Goal: Transaction & Acquisition: Purchase product/service

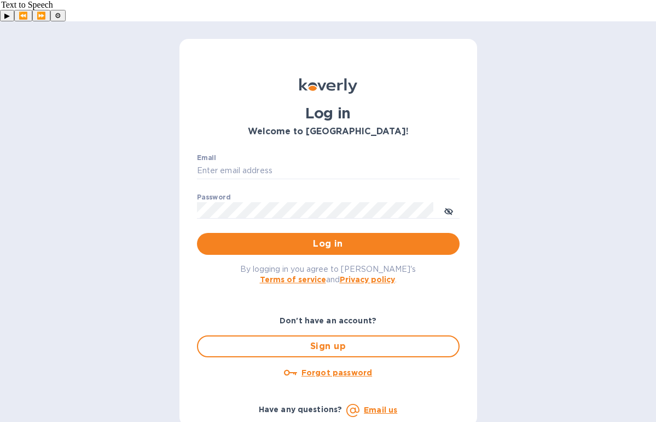
type input "[PERSON_NAME][EMAIL_ADDRESS][DOMAIN_NAME]"
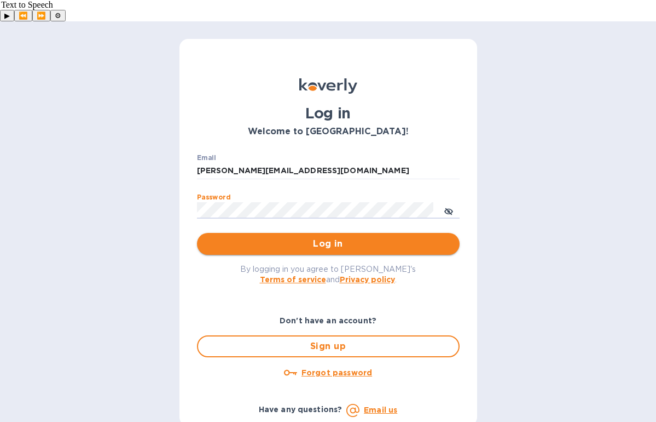
click at [318, 237] on span "Log in" at bounding box center [328, 243] width 245 height 13
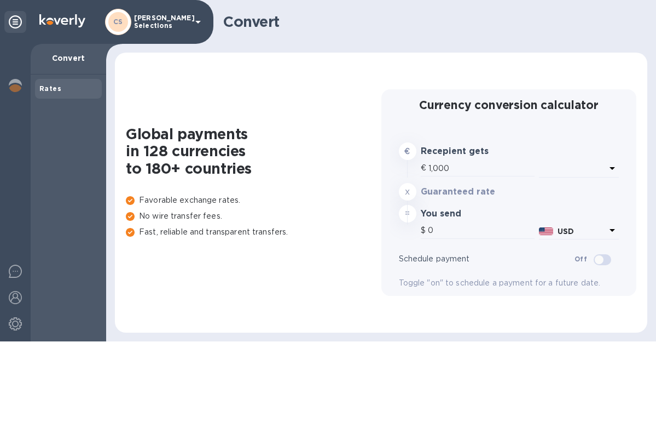
type input "1,197.2"
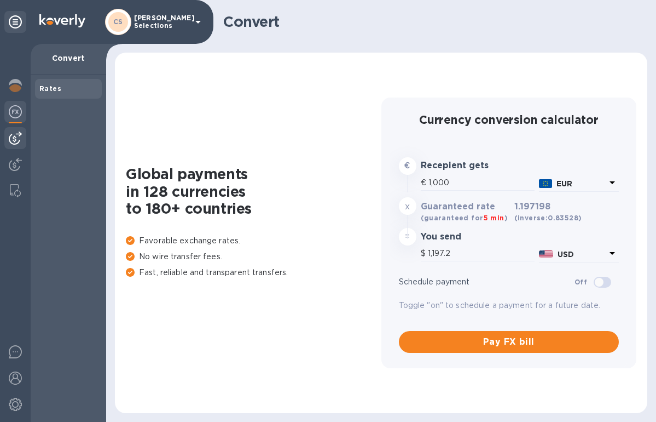
click at [15, 140] on img at bounding box center [15, 137] width 13 height 13
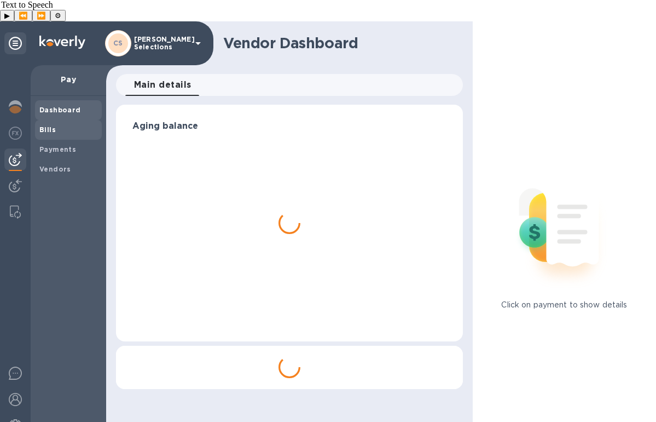
click at [57, 124] on span "Bills" at bounding box center [68, 129] width 58 height 11
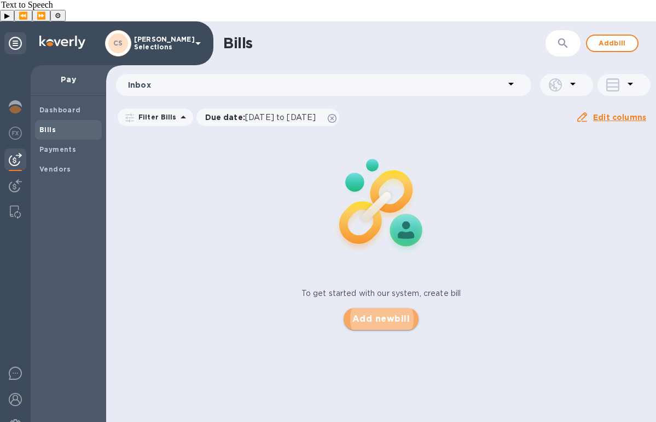
click at [390, 312] on span "Add new bill" at bounding box center [381, 318] width 57 height 13
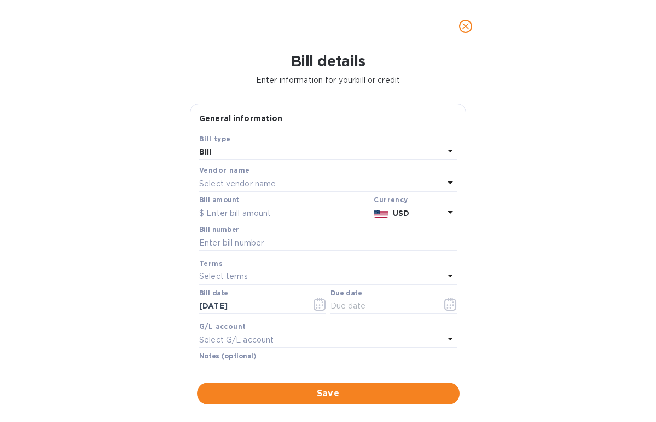
click at [252, 180] on p "Select vendor name" at bounding box center [237, 183] width 77 height 11
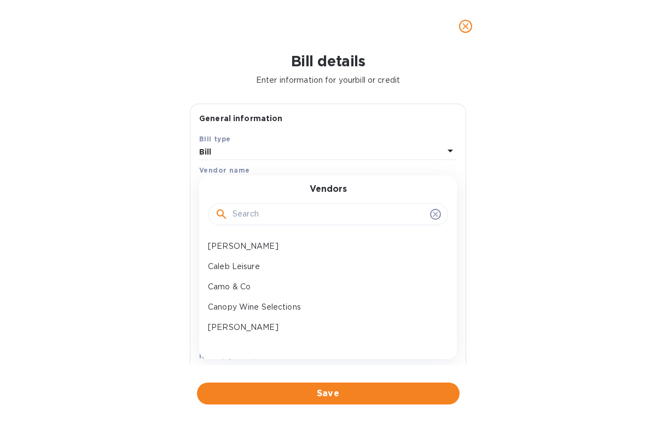
click at [313, 215] on input "text" at bounding box center [329, 214] width 193 height 16
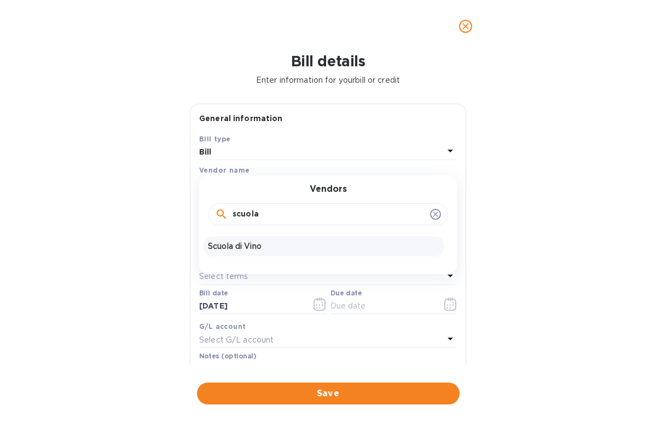
type input "scuola"
click at [262, 244] on p "Scuola di Vino" at bounding box center [324, 245] width 232 height 11
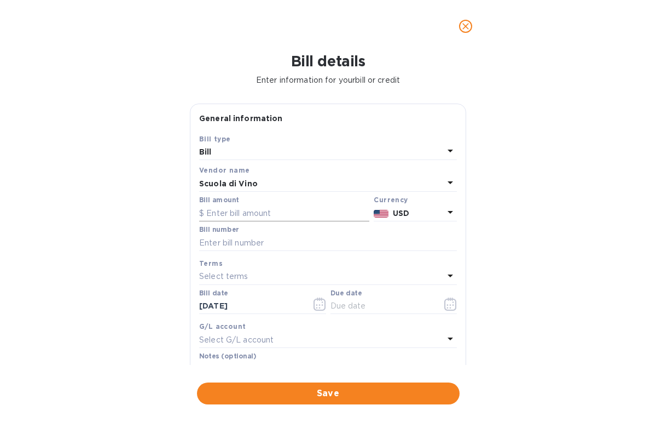
click at [251, 216] on input "text" at bounding box center [284, 213] width 170 height 16
paste input "10,514.00"
type input "10,514.00"
click at [241, 240] on input "text" at bounding box center [328, 242] width 258 height 16
paste input "A13521"
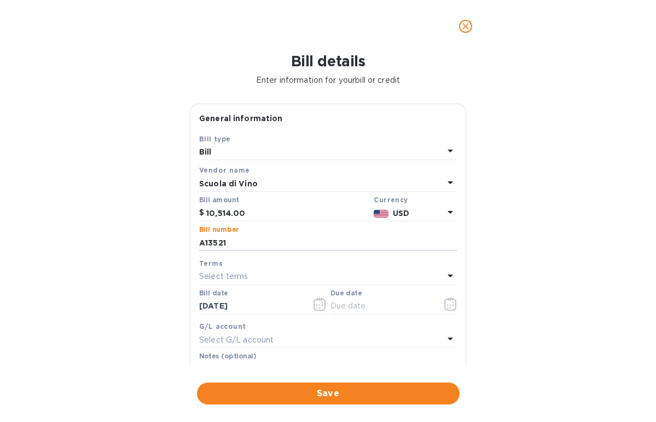
type input "A13521"
click at [262, 275] on div "Select terms" at bounding box center [321, 276] width 245 height 15
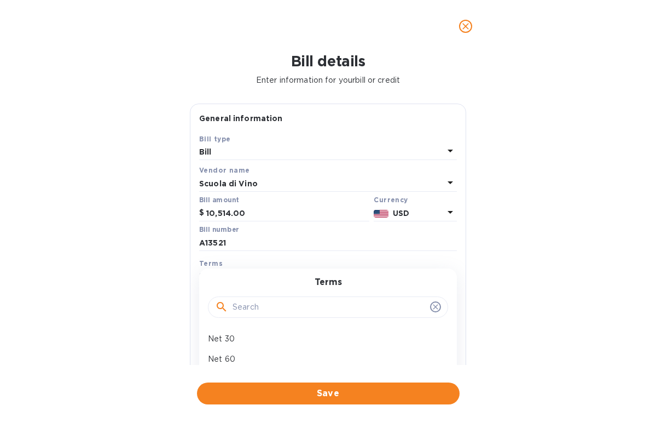
scroll to position [150, 0]
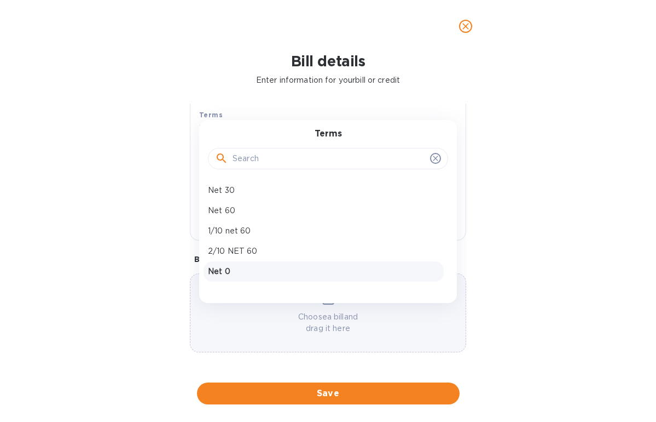
click at [238, 274] on p "Net 0" at bounding box center [324, 270] width 232 height 11
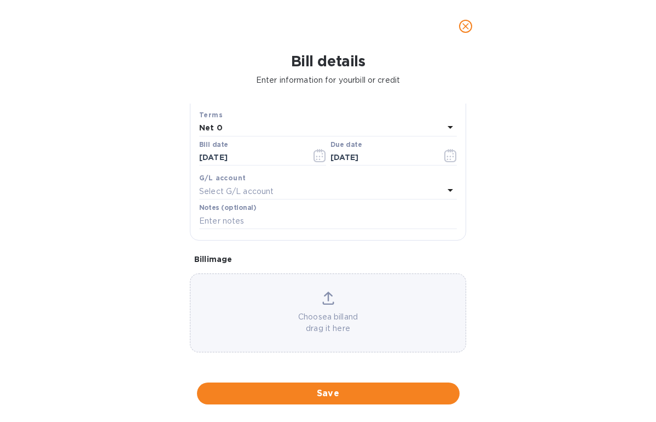
type input "[DATE]"
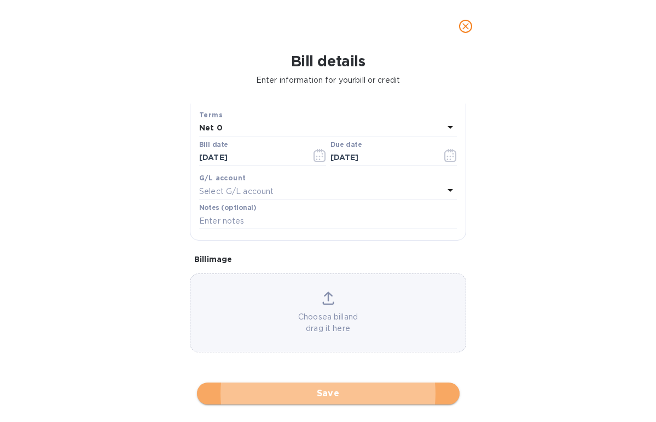
click at [338, 392] on span "Save" at bounding box center [328, 392] width 245 height 13
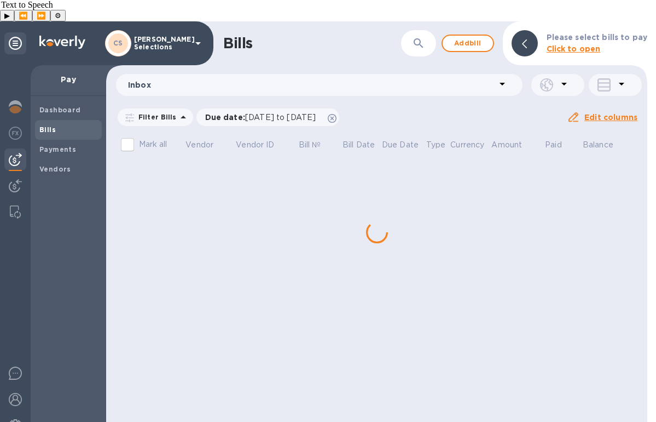
click at [631, 163] on div "Bills ​ Add bill Please select bills to pay Click to open Inbox Filter Bills Du…" at bounding box center [376, 232] width 541 height 422
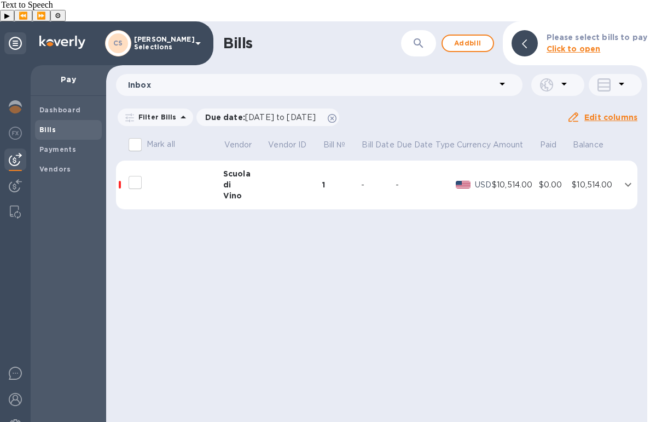
click at [632, 178] on icon "expand row" at bounding box center [628, 184] width 13 height 13
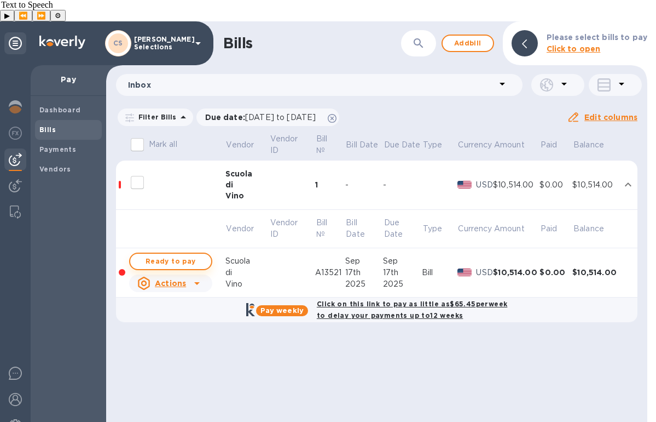
click at [166, 255] on span "Ready to pay" at bounding box center [171, 261] width 64 height 13
checkbox input "true"
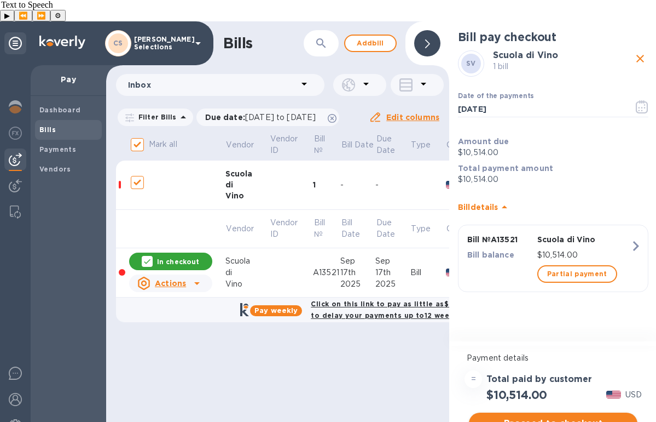
click at [553, 417] on span "Proceed to checkout" at bounding box center [553, 423] width 151 height 13
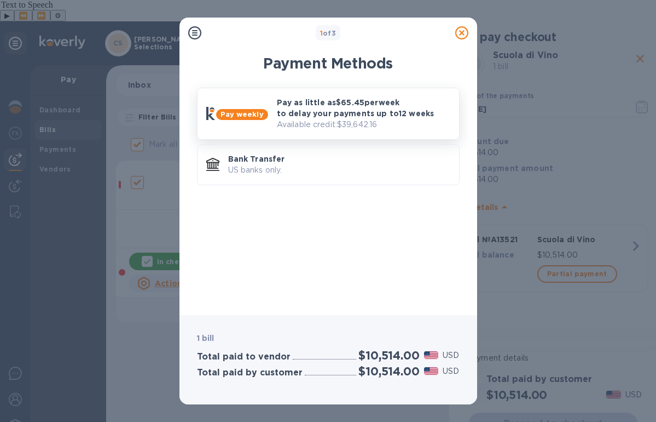
click at [322, 105] on p "Pay as little as $65.45 per week to delay your payments up to 12 weeks" at bounding box center [364, 108] width 174 height 22
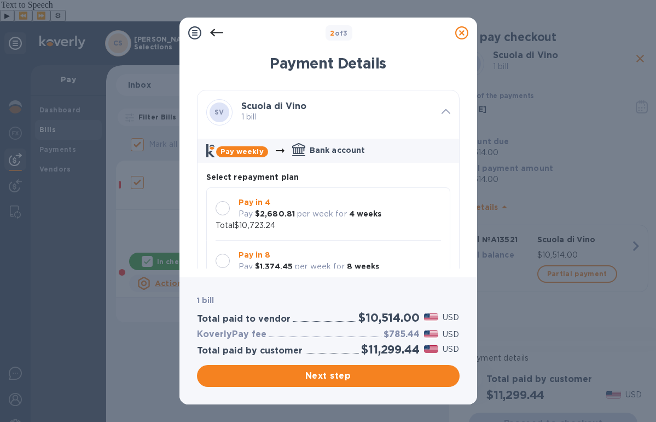
click at [299, 200] on p "Pay in 4" at bounding box center [310, 202] width 143 height 11
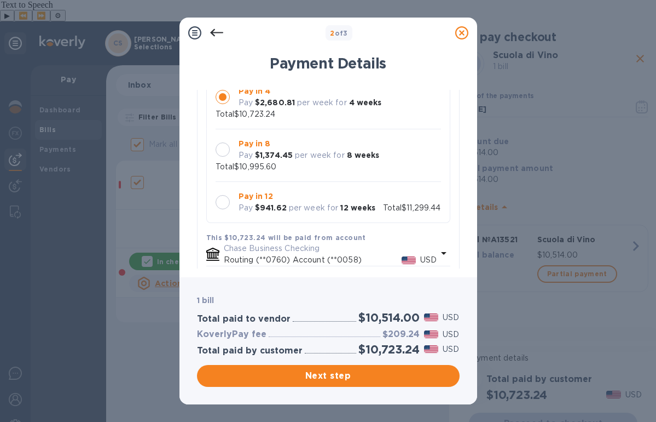
scroll to position [0, 0]
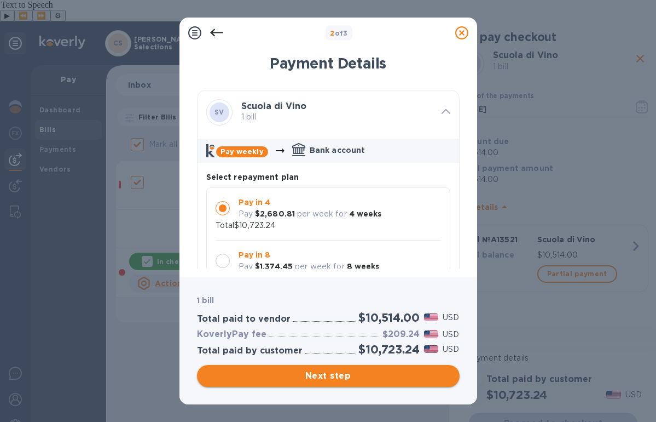
click at [343, 381] on span "Next step" at bounding box center [328, 375] width 245 height 13
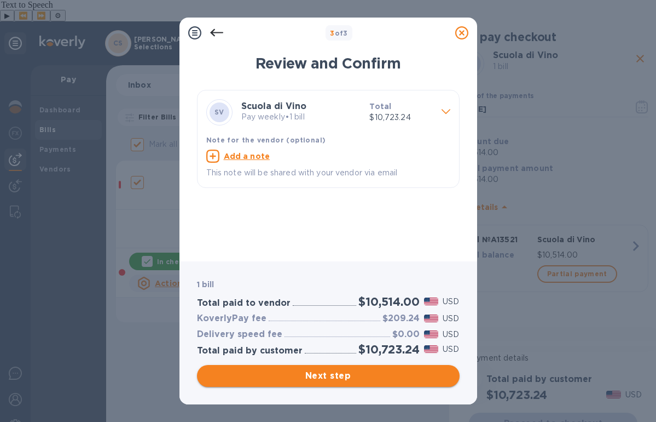
click at [365, 377] on span "Next step" at bounding box center [328, 375] width 245 height 13
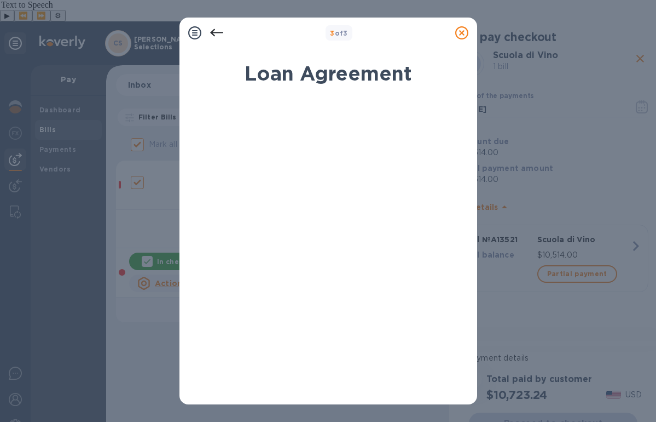
scroll to position [190, 0]
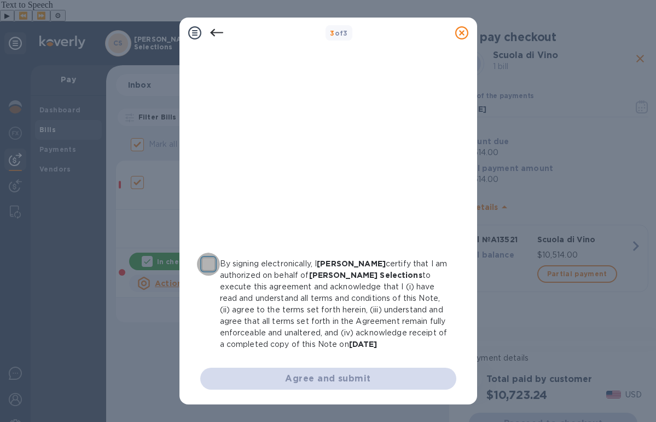
click at [204, 267] on input "By signing electronically, I Dave Walery certify that I am authorized on behalf…" at bounding box center [208, 263] width 23 height 23
checkbox input "true"
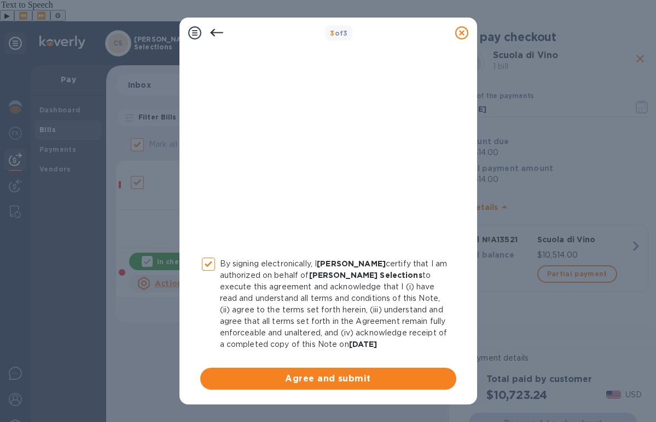
click at [259, 366] on div "By signing electronically, I Dave Walery certify that I am authorized on behalf…" at bounding box center [328, 149] width 256 height 481
click at [259, 377] on span "Agree and submit" at bounding box center [328, 378] width 239 height 13
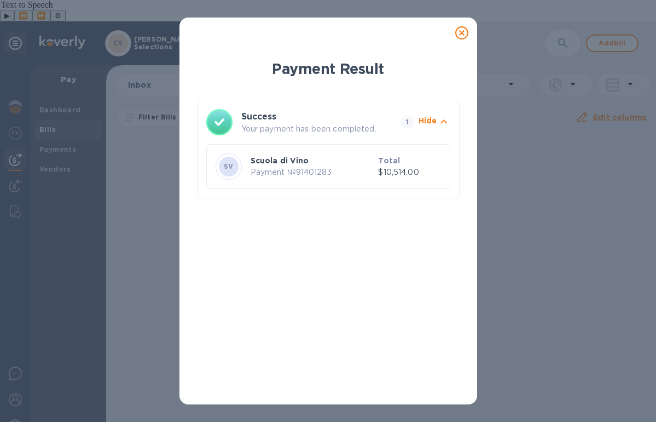
click at [462, 32] on icon at bounding box center [461, 32] width 13 height 13
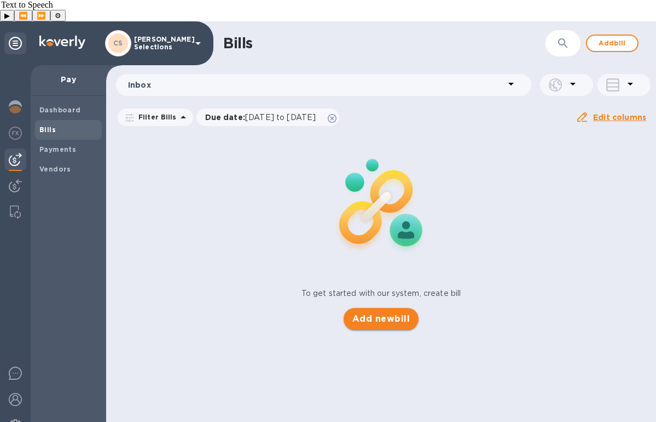
click at [362, 308] on button "Add new bill" at bounding box center [381, 319] width 75 height 22
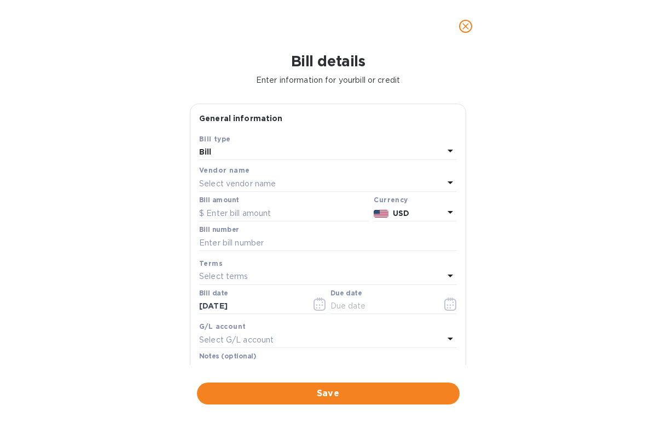
click at [270, 183] on p "Select vendor name" at bounding box center [237, 183] width 77 height 11
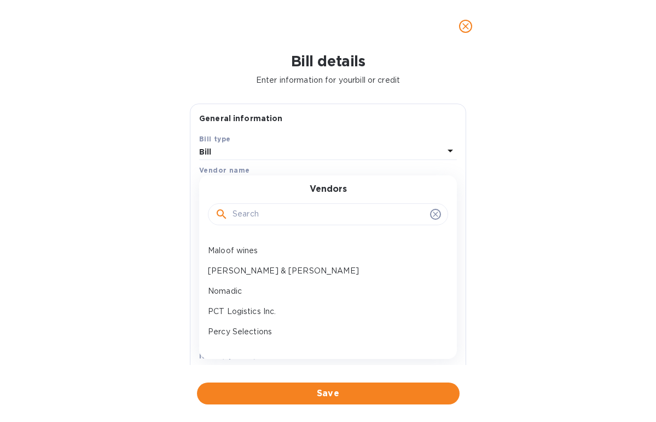
scroll to position [322, 0]
click at [261, 281] on div "Nomadic" at bounding box center [324, 289] width 240 height 20
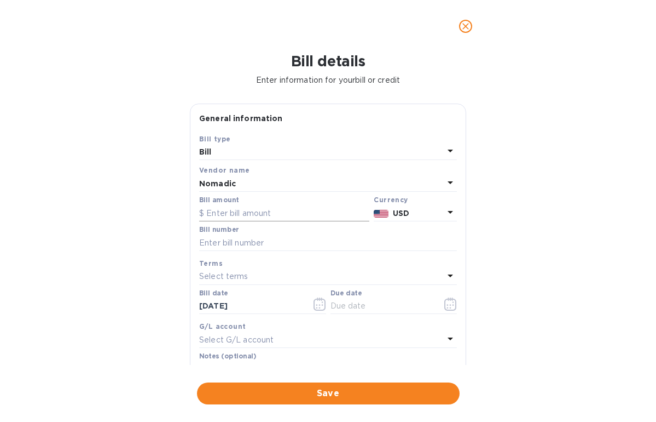
click at [262, 215] on input "text" at bounding box center [284, 213] width 170 height 16
paste input "6,659.29"
type input "6,659.29"
click at [232, 249] on input "text" at bounding box center [328, 242] width 258 height 16
paste input "ND-30253"
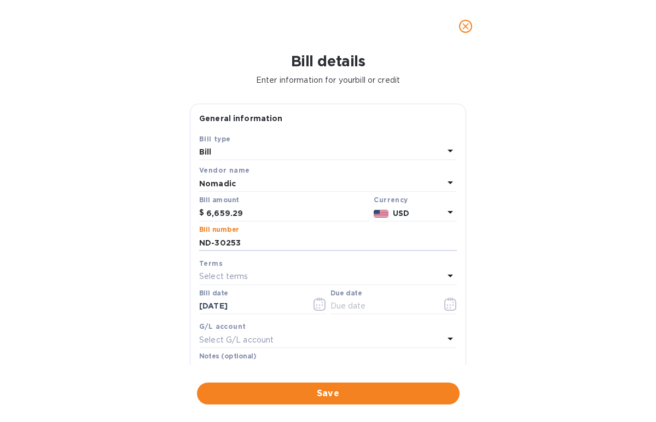
type input "ND-30253"
click at [221, 279] on p "Select terms" at bounding box center [223, 275] width 49 height 11
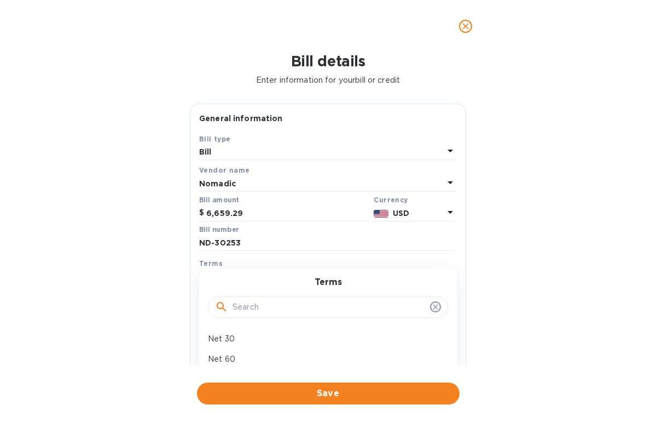
scroll to position [150, 0]
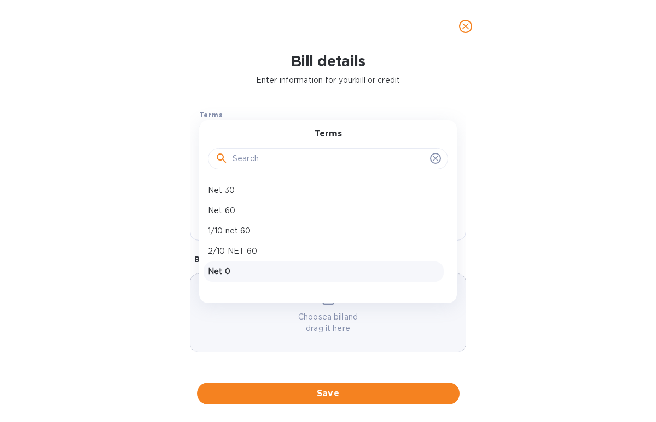
click at [231, 269] on p "Net 0" at bounding box center [324, 270] width 232 height 11
type input "[DATE]"
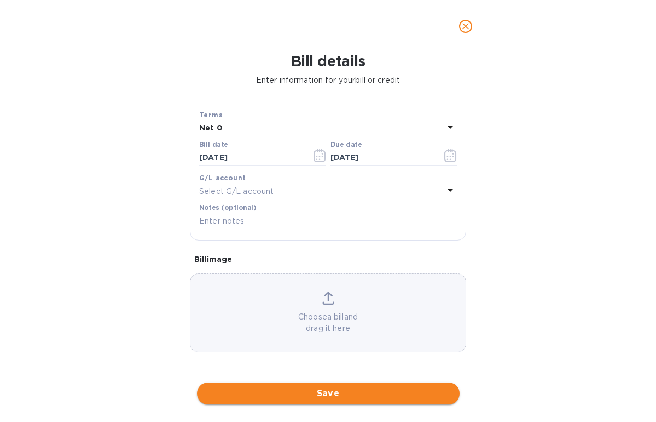
click at [344, 390] on span "Save" at bounding box center [328, 392] width 245 height 13
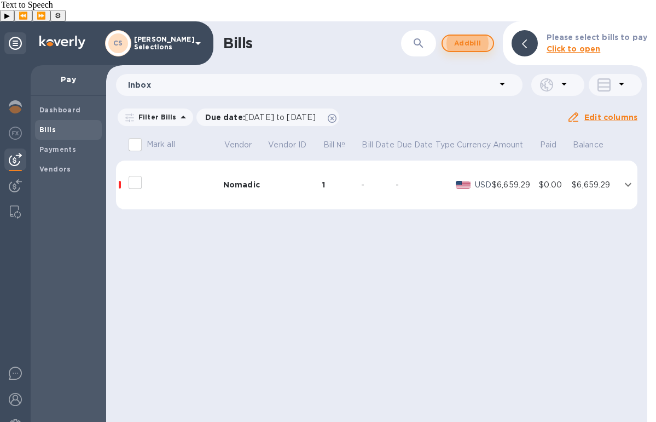
click at [484, 37] on span "Add bill" at bounding box center [468, 43] width 33 height 13
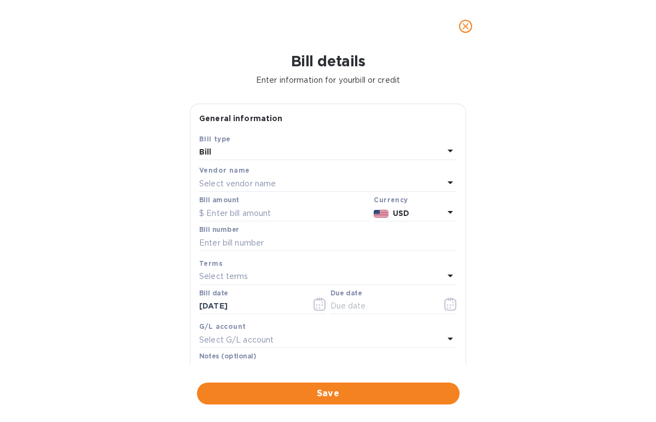
click at [250, 197] on div "Bill amount" at bounding box center [284, 208] width 170 height 25
click at [251, 182] on p "Select vendor name" at bounding box center [237, 183] width 77 height 11
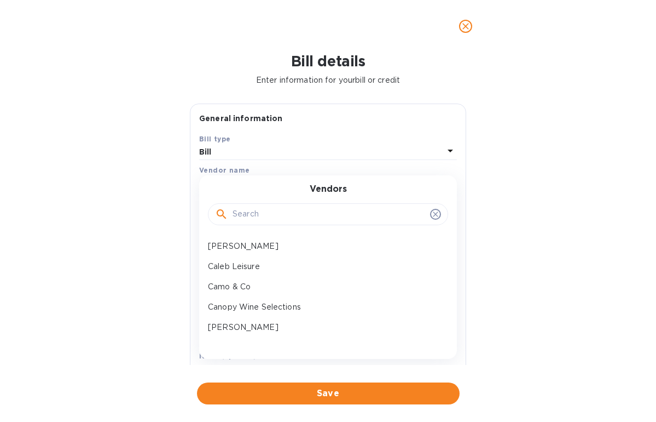
click at [244, 210] on input "text" at bounding box center [329, 214] width 193 height 16
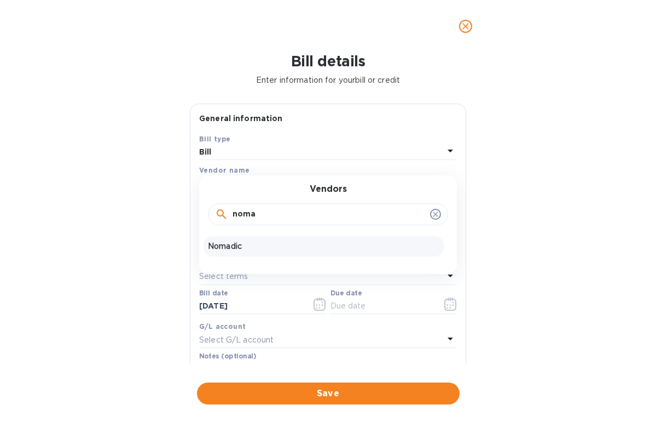
type input "noma"
click at [253, 240] on div "Nomadic" at bounding box center [324, 246] width 240 height 20
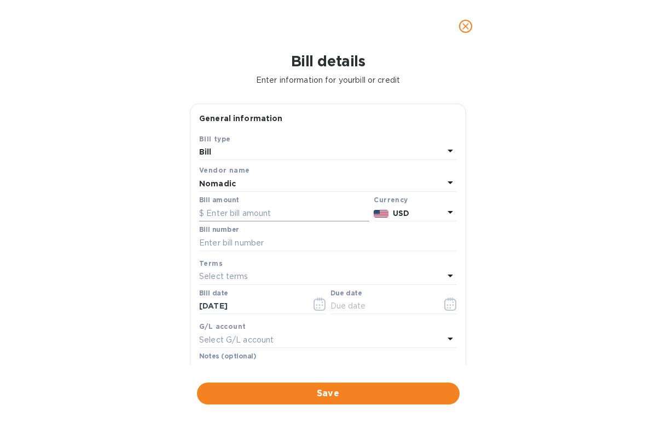
click at [239, 216] on input "text" at bounding box center [284, 213] width 170 height 16
paste input "6,594.42"
type input "6,594.42"
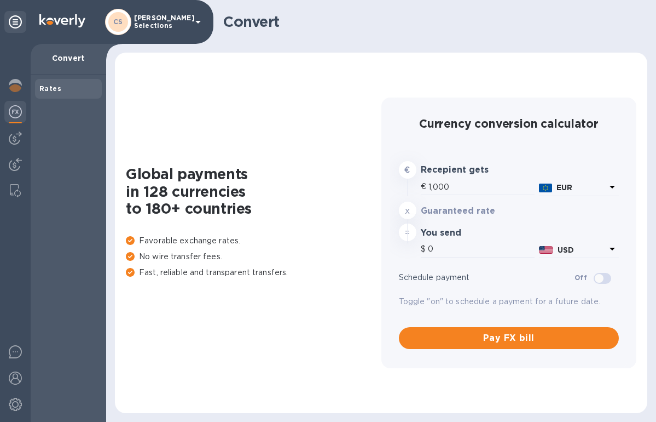
type input "1,197"
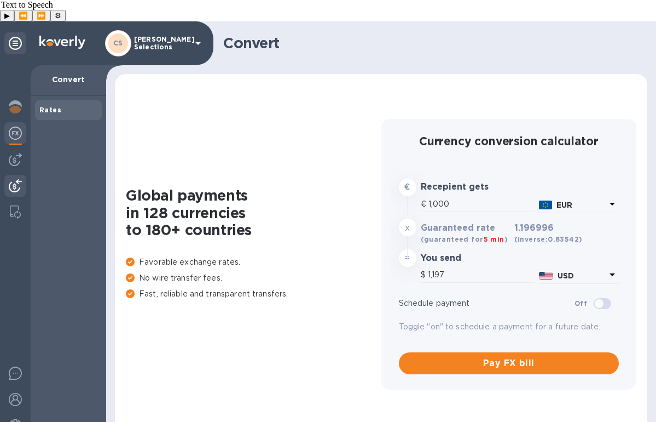
click at [5, 175] on div at bounding box center [15, 187] width 22 height 24
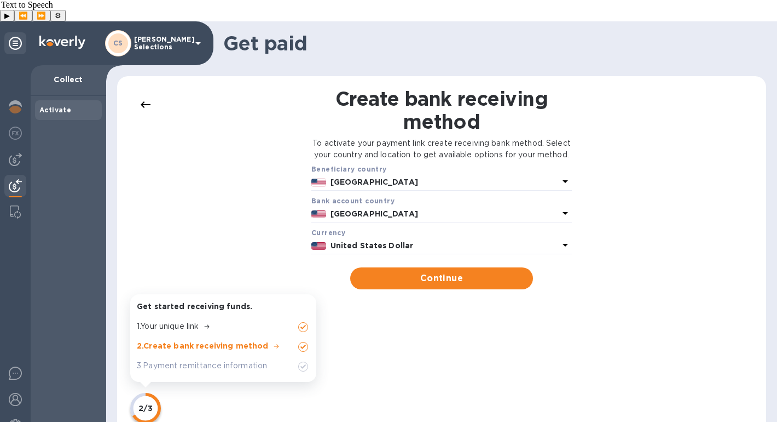
click at [26, 134] on div at bounding box center [15, 254] width 31 height 378
click at [21, 153] on img at bounding box center [15, 159] width 13 height 13
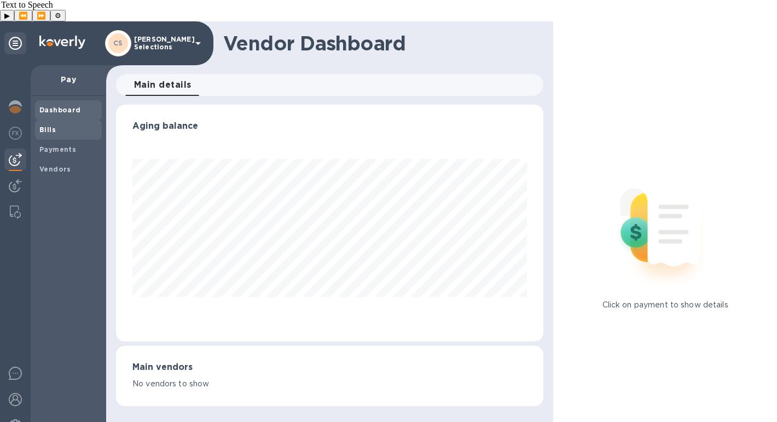
click at [80, 120] on div "Bills" at bounding box center [68, 130] width 67 height 20
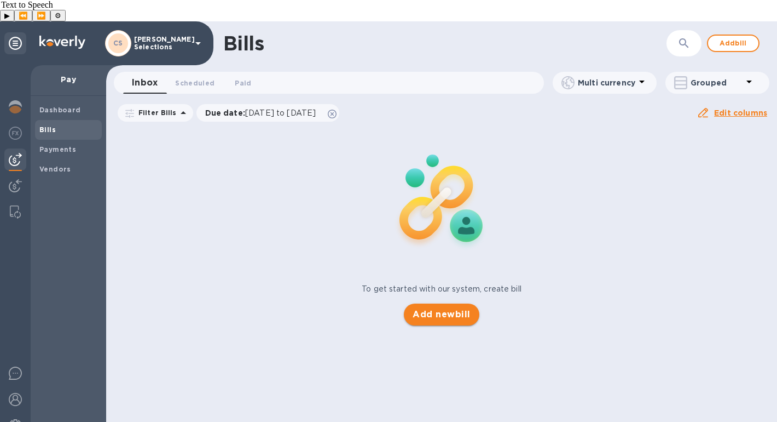
click at [433, 308] on span "Add new bill" at bounding box center [441, 314] width 57 height 13
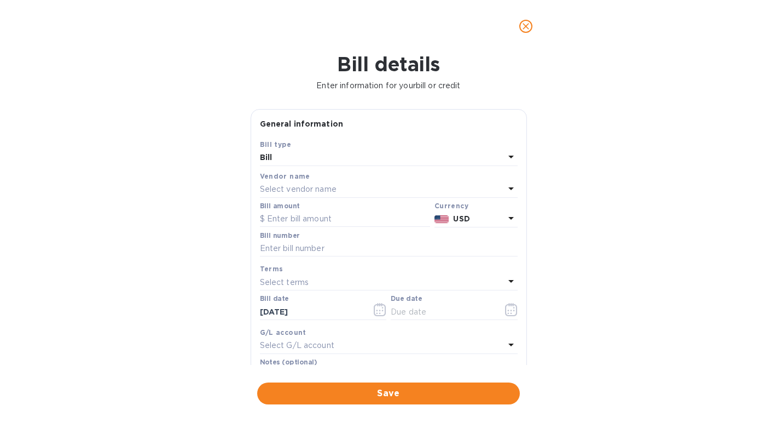
click at [306, 187] on p "Select vendor name" at bounding box center [298, 188] width 77 height 11
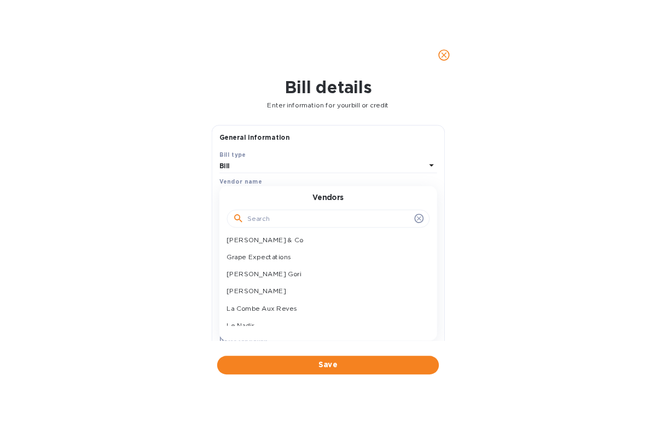
scroll to position [296, 0]
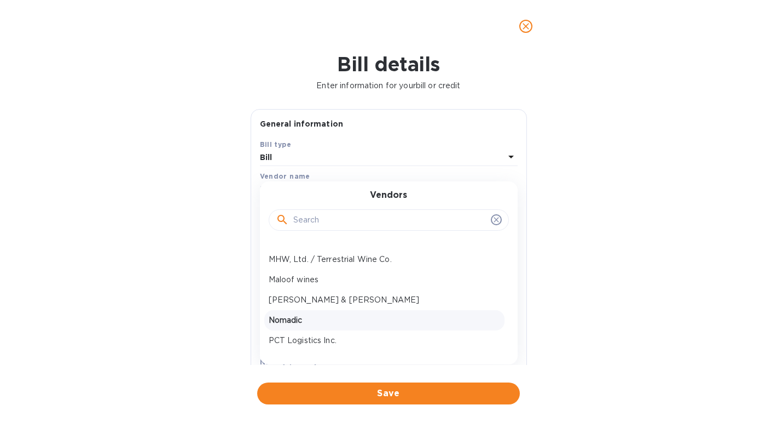
click at [298, 320] on p "Nomadic" at bounding box center [385, 319] width 232 height 11
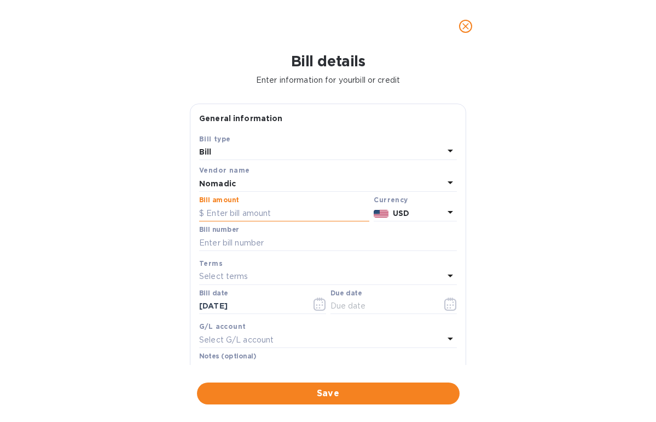
click at [239, 213] on input "text" at bounding box center [284, 213] width 170 height 16
paste input "6,594.42"
type input "6,594.42"
click at [252, 250] on input "text" at bounding box center [328, 242] width 258 height 16
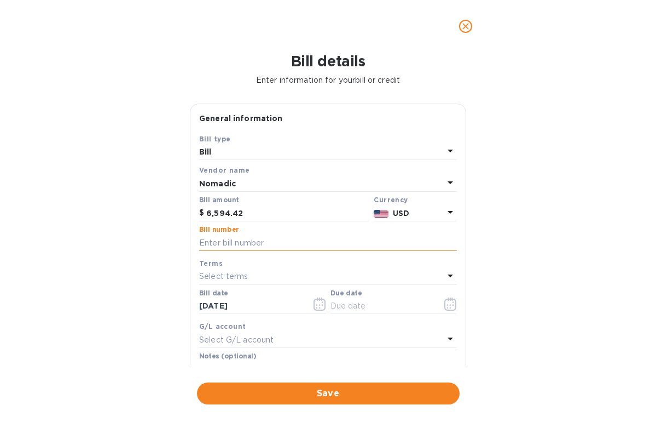
paste input "ND-31901"
type input "ND-31901"
click at [213, 276] on p "Select terms" at bounding box center [223, 275] width 49 height 11
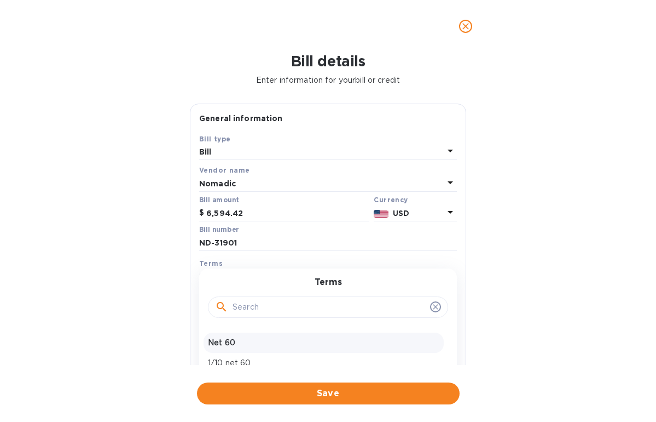
scroll to position [80, 0]
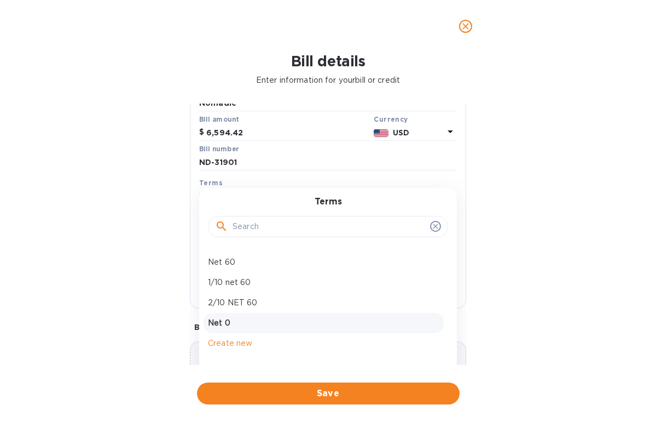
click at [250, 319] on p "Net 0" at bounding box center [324, 322] width 232 height 11
type input "[DATE]"
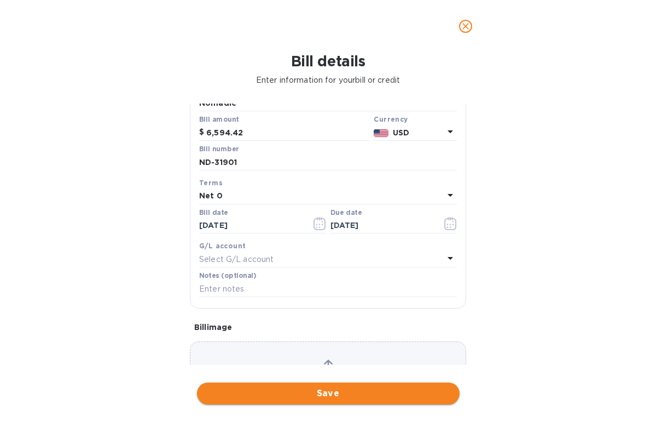
click at [292, 394] on span "Save" at bounding box center [328, 392] width 245 height 13
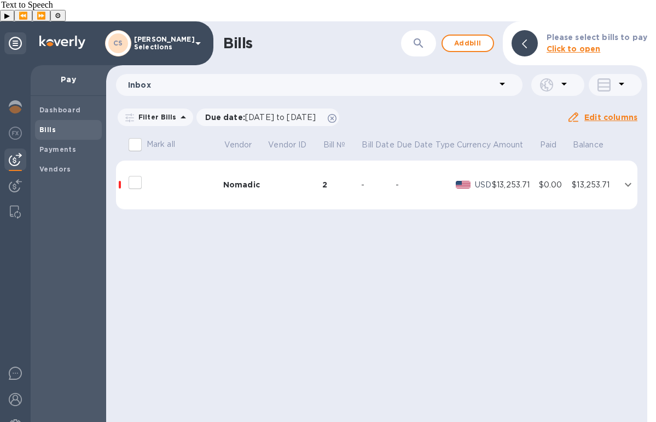
click at [624, 178] on icon "expand row" at bounding box center [628, 184] width 13 height 13
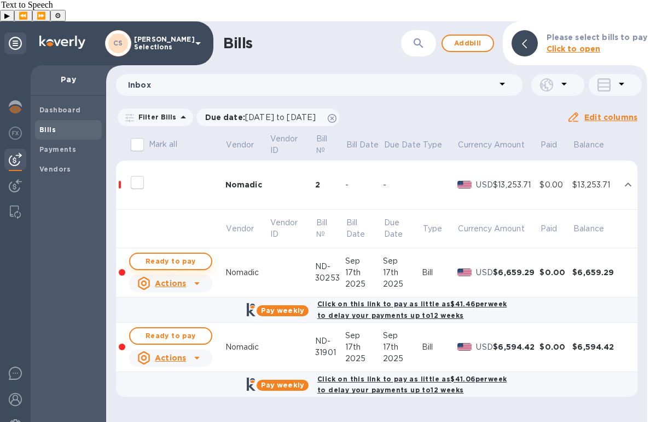
click at [151, 252] on button "Ready to pay" at bounding box center [170, 261] width 83 height 18
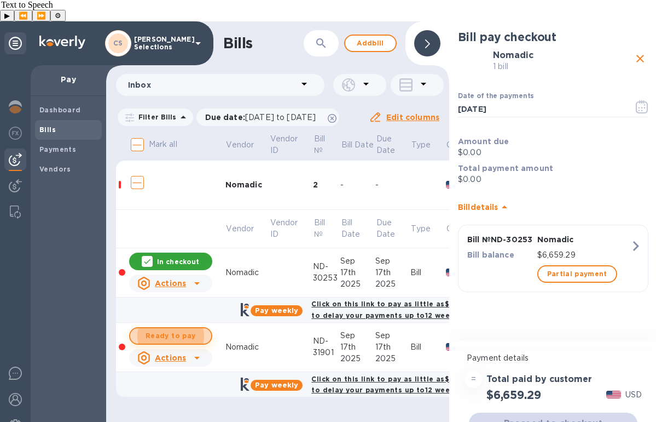
click at [168, 329] on span "Ready to pay" at bounding box center [171, 335] width 64 height 13
checkbox input "true"
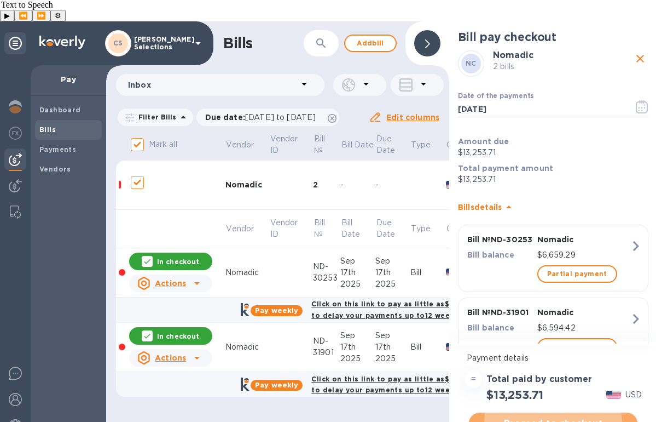
click at [597, 417] on span "Proceed to checkout" at bounding box center [553, 423] width 151 height 13
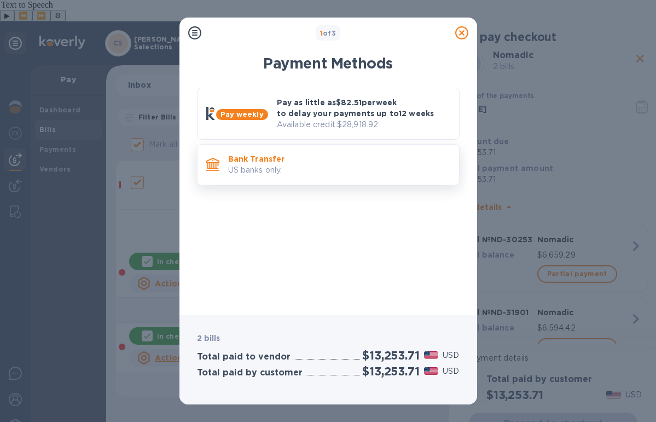
click at [320, 164] on p "US banks only." at bounding box center [339, 169] width 222 height 11
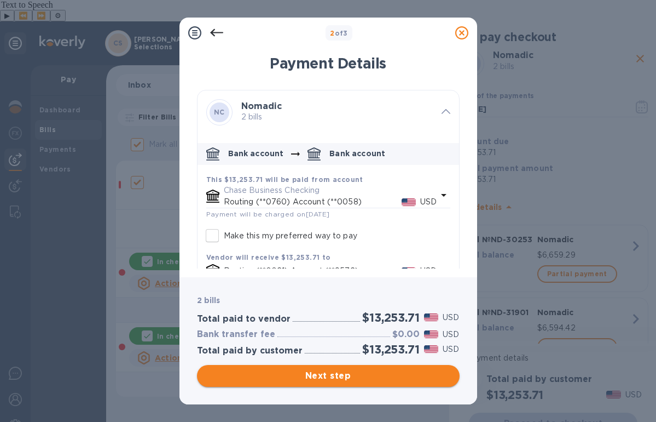
click at [345, 379] on span "Next step" at bounding box center [328, 375] width 245 height 13
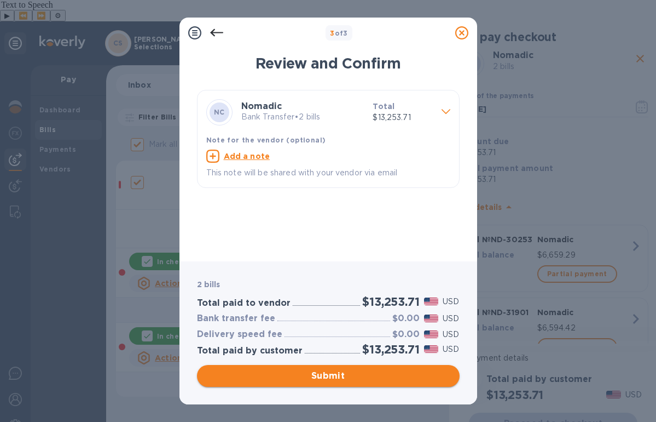
click at [345, 379] on span "Submit" at bounding box center [328, 375] width 245 height 13
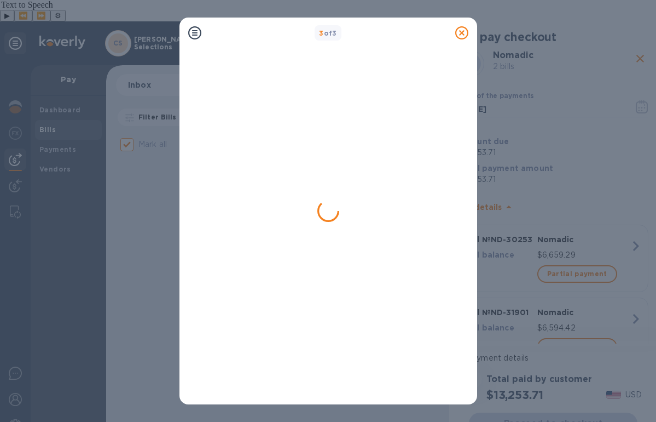
checkbox input "false"
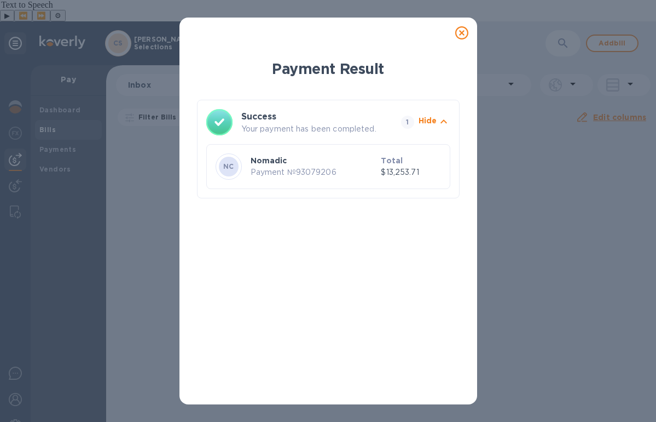
click at [463, 36] on icon at bounding box center [461, 32] width 13 height 13
